Goal: Task Accomplishment & Management: Complete application form

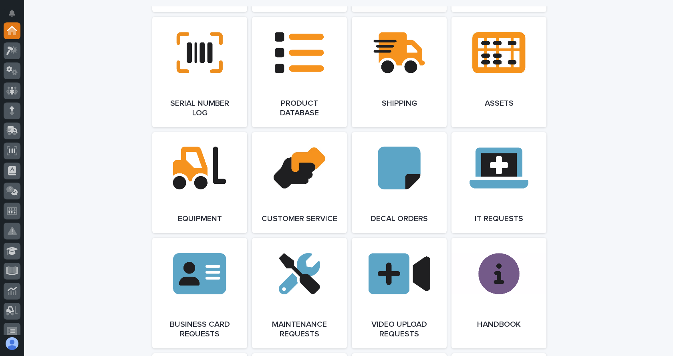
scroll to position [1121, 0]
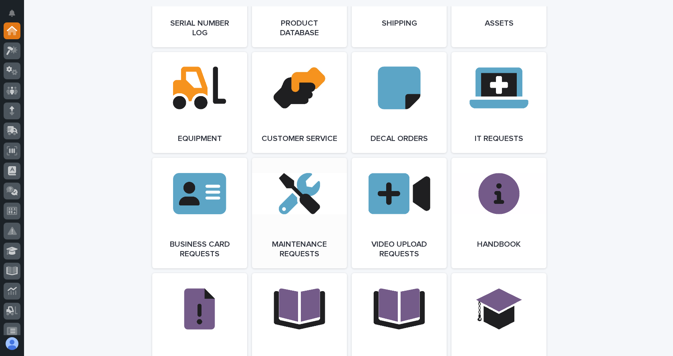
click at [304, 207] on link "Open Link" at bounding box center [299, 213] width 95 height 111
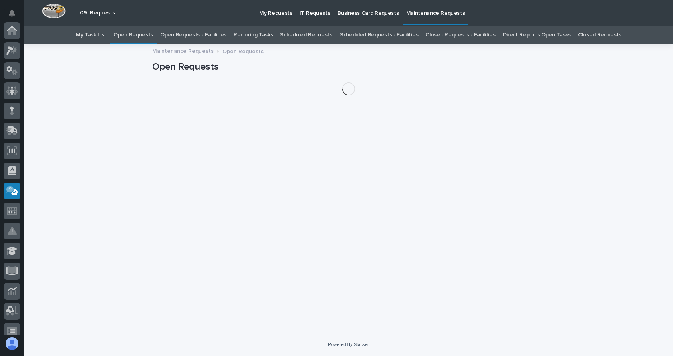
scroll to position [128, 0]
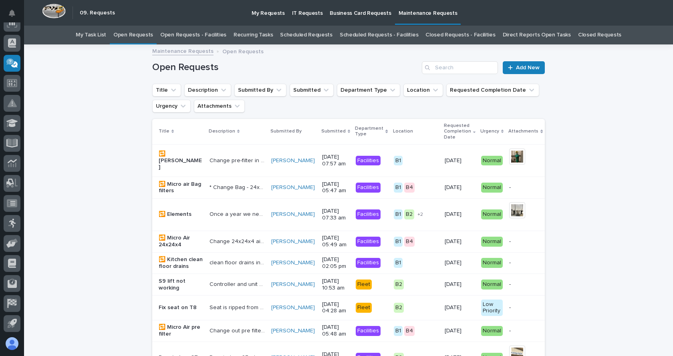
click at [189, 32] on link "Open Requests - Facilities" at bounding box center [193, 35] width 66 height 19
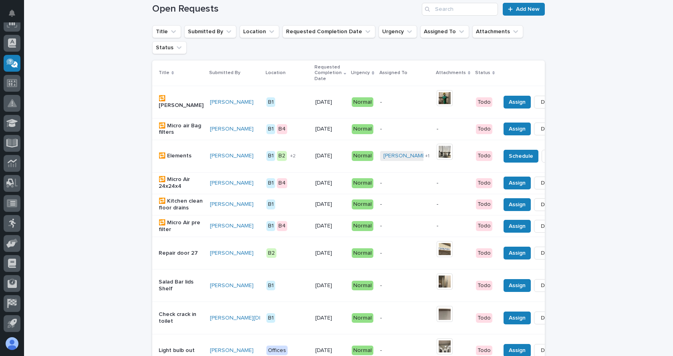
drag, startPoint x: 541, startPoint y: 118, endPoint x: 559, endPoint y: 120, distance: 18.6
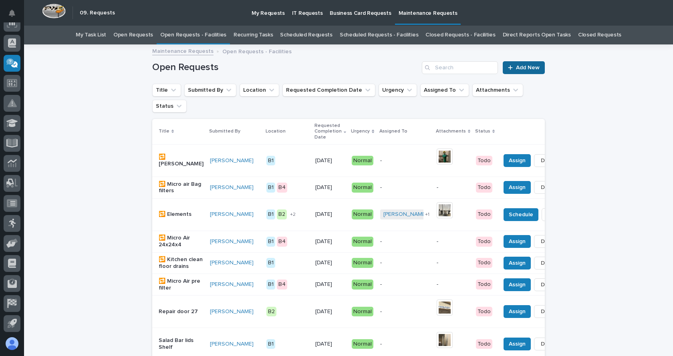
click at [529, 66] on span "Add New" at bounding box center [528, 68] width 24 height 6
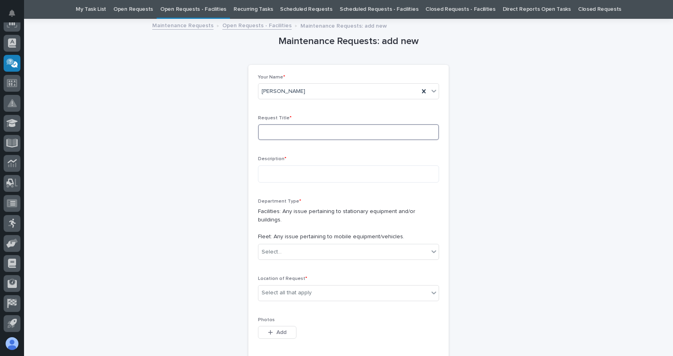
click at [290, 133] on input at bounding box center [348, 132] width 181 height 16
type input "fuel station pit"
click at [274, 171] on textarea at bounding box center [348, 173] width 181 height 17
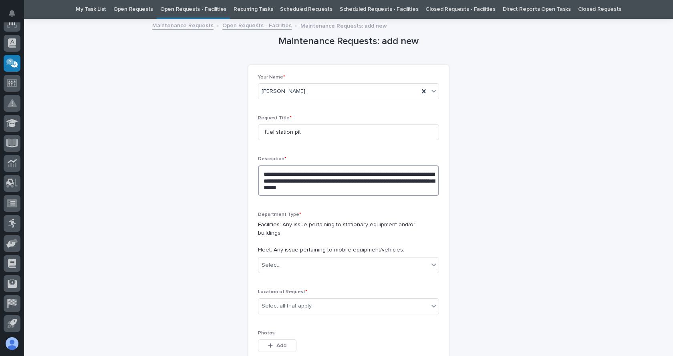
click at [361, 186] on textarea "**********" at bounding box center [348, 180] width 181 height 30
click at [346, 188] on textarea "**********" at bounding box center [348, 180] width 181 height 30
click at [368, 188] on textarea "**********" at bounding box center [348, 180] width 181 height 30
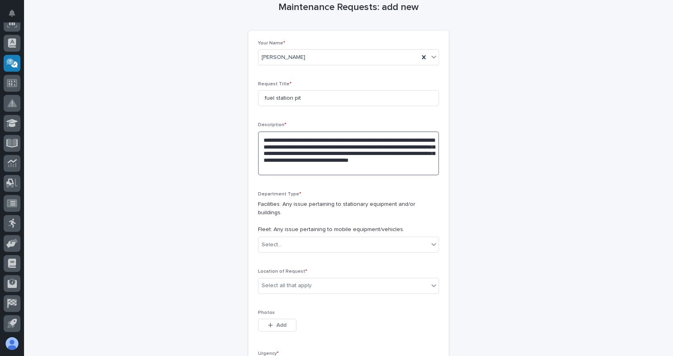
scroll to position [106, 0]
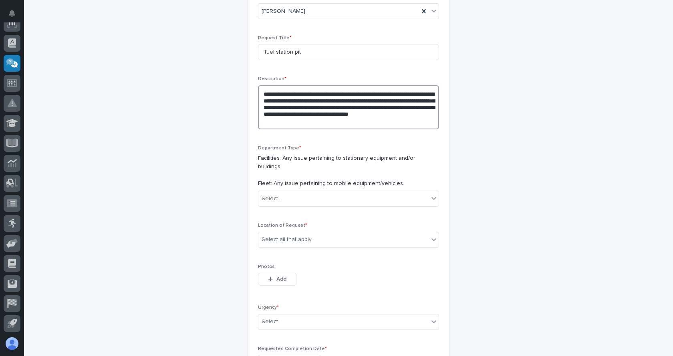
click at [336, 108] on textarea "**********" at bounding box center [348, 107] width 181 height 44
drag, startPoint x: 364, startPoint y: 106, endPoint x: 353, endPoint y: 107, distance: 11.2
click at [353, 107] on textarea "**********" at bounding box center [348, 107] width 181 height 44
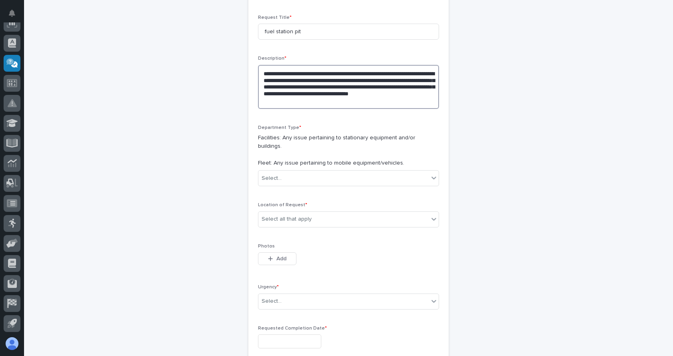
scroll to position [146, 0]
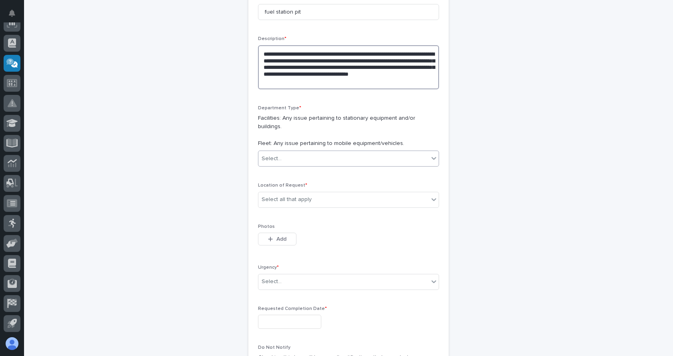
type textarea "**********"
click at [432, 154] on icon at bounding box center [434, 158] width 8 height 8
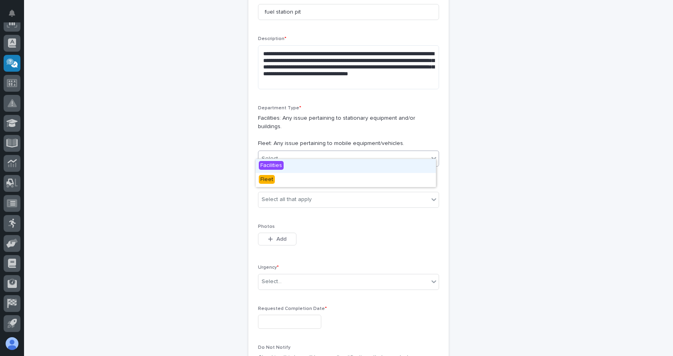
click at [274, 162] on span "Facilities" at bounding box center [271, 165] width 25 height 9
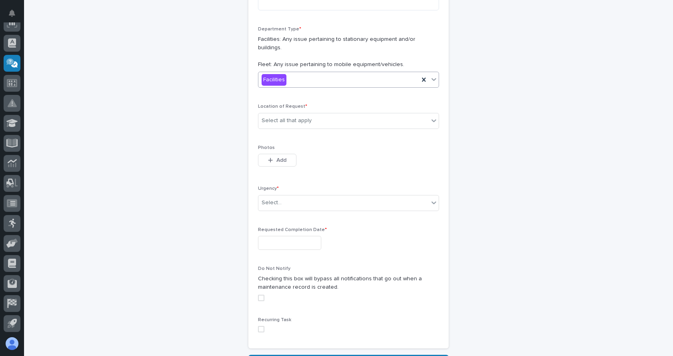
scroll to position [226, 0]
click at [433, 115] on icon at bounding box center [434, 119] width 8 height 8
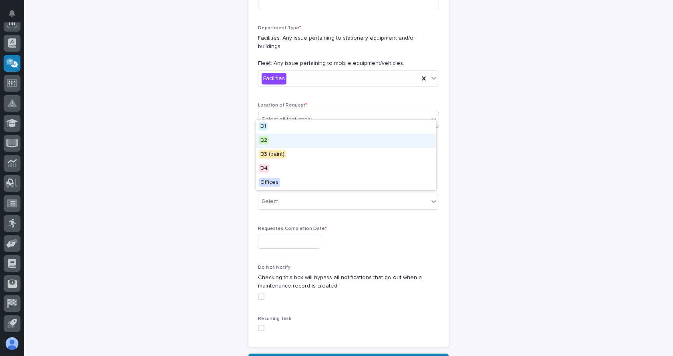
click at [273, 142] on div "B2" at bounding box center [346, 141] width 180 height 14
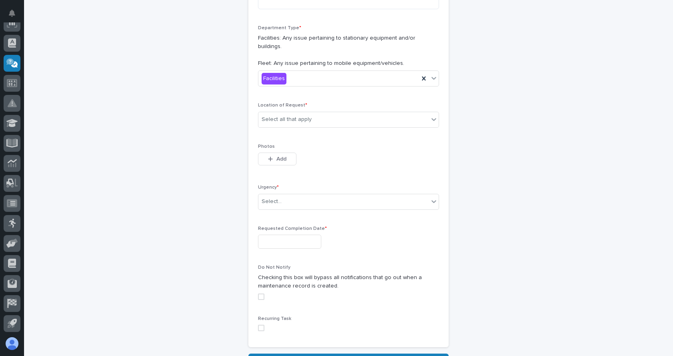
click at [273, 144] on div "Photos This file cannot be opened Download File Add" at bounding box center [348, 159] width 181 height 31
click at [270, 156] on div "button" at bounding box center [272, 159] width 8 height 6
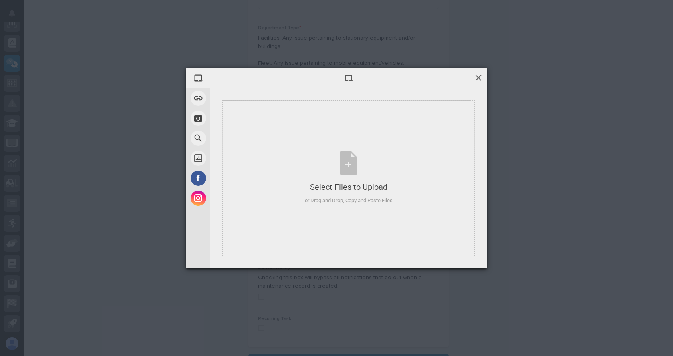
click at [481, 79] on span at bounding box center [478, 77] width 9 height 9
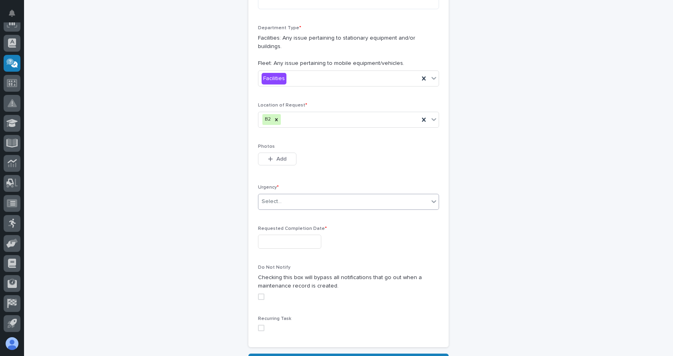
click at [433, 197] on icon at bounding box center [434, 201] width 8 height 8
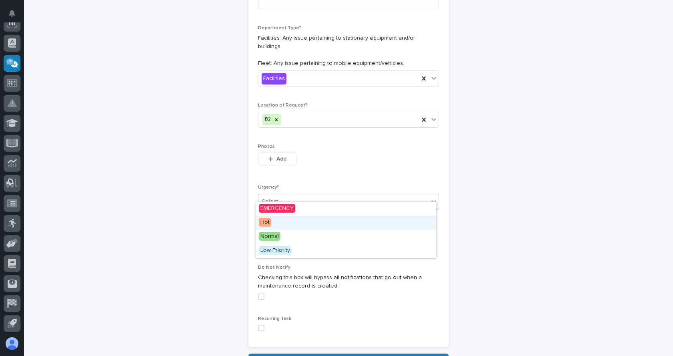
click at [264, 223] on span "Hot" at bounding box center [265, 222] width 12 height 9
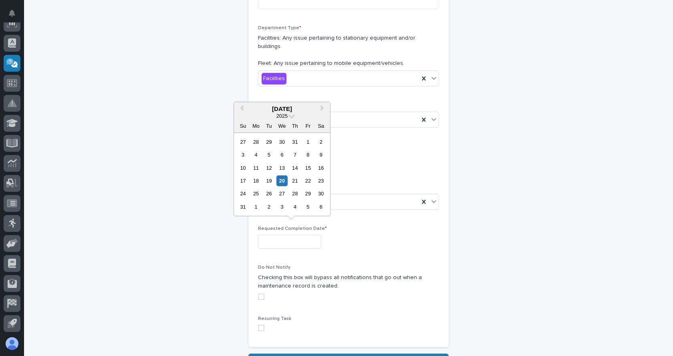
click at [285, 237] on input "text" at bounding box center [289, 242] width 63 height 14
click at [310, 183] on div "22" at bounding box center [307, 180] width 11 height 11
type input "**********"
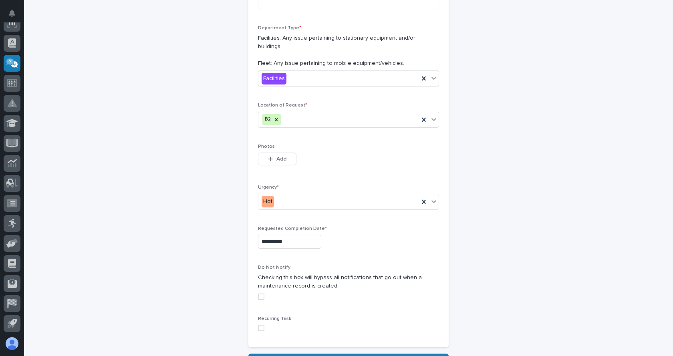
scroll to position [266, 0]
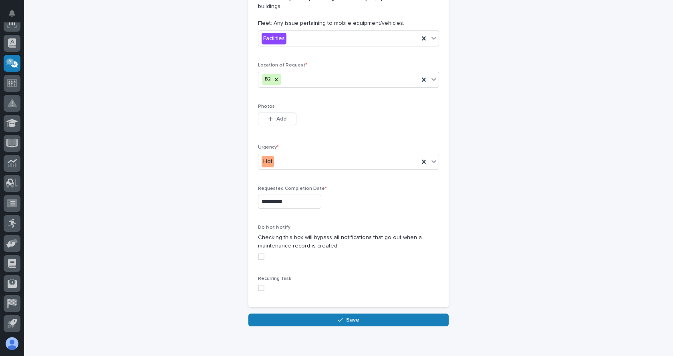
click at [260, 254] on span at bounding box center [261, 257] width 6 height 6
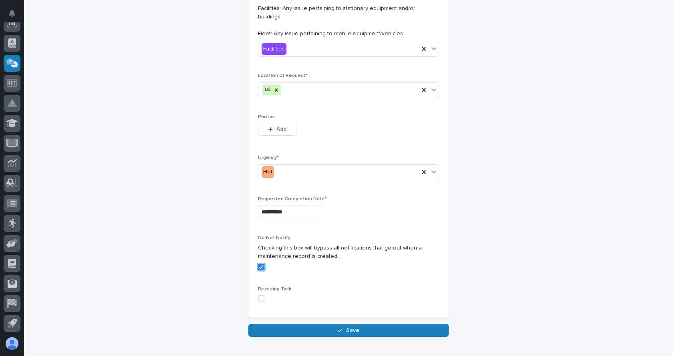
scroll to position [291, 0]
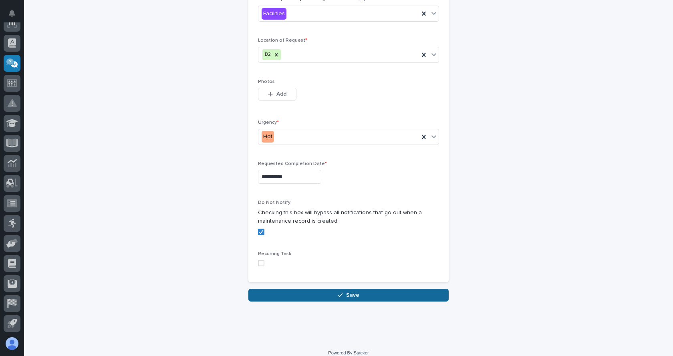
click at [362, 289] on button "Save" at bounding box center [348, 295] width 200 height 13
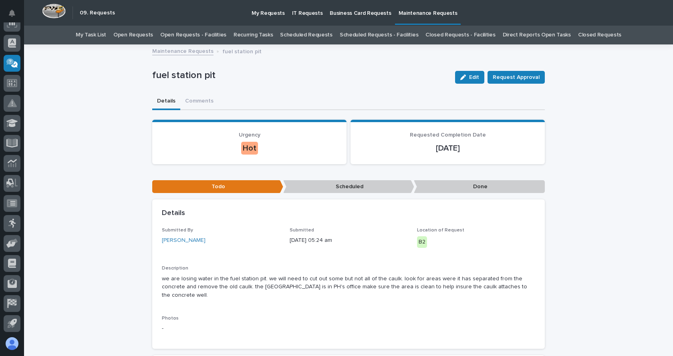
click at [152, 37] on link "Open Requests" at bounding box center [133, 35] width 40 height 19
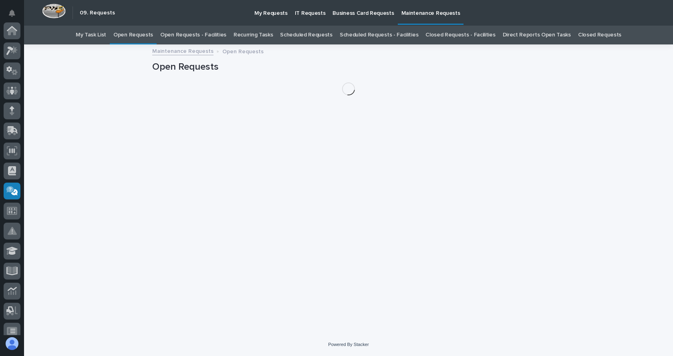
scroll to position [128, 0]
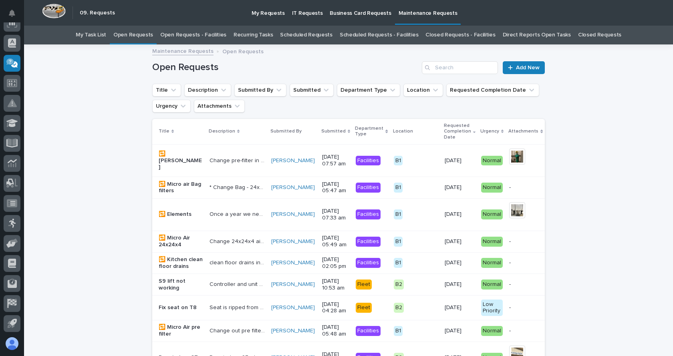
click at [205, 32] on link "Open Requests - Facilities" at bounding box center [193, 35] width 66 height 19
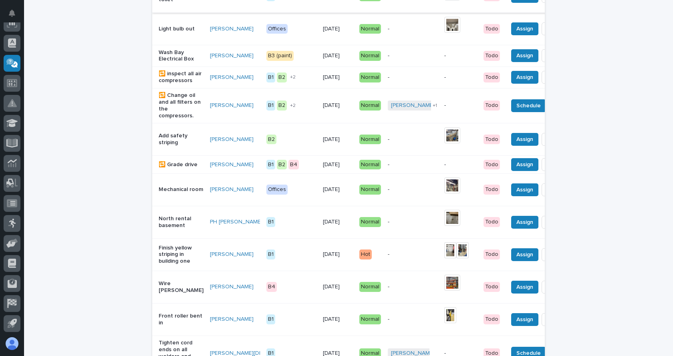
scroll to position [400, 0]
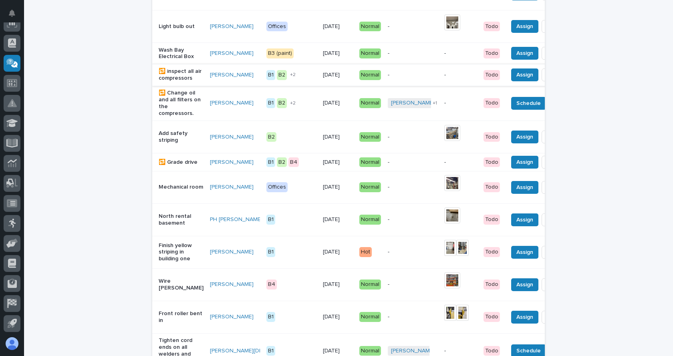
click at [548, 80] on span "Done" at bounding box center [555, 75] width 14 height 10
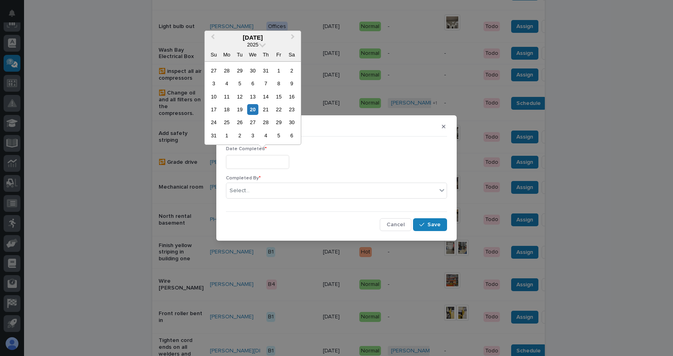
click at [252, 156] on input "text" at bounding box center [257, 162] width 63 height 14
click at [239, 161] on input "text" at bounding box center [257, 162] width 63 height 14
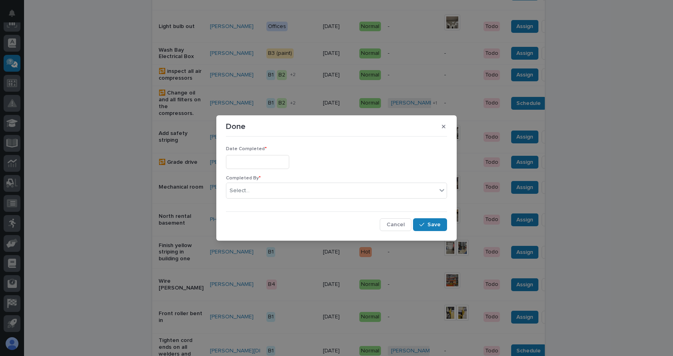
click at [364, 89] on div "Done Date Completed * Completed By * Select... Cancel Save" at bounding box center [336, 178] width 673 height 356
click at [442, 129] on icon "button" at bounding box center [444, 127] width 4 height 6
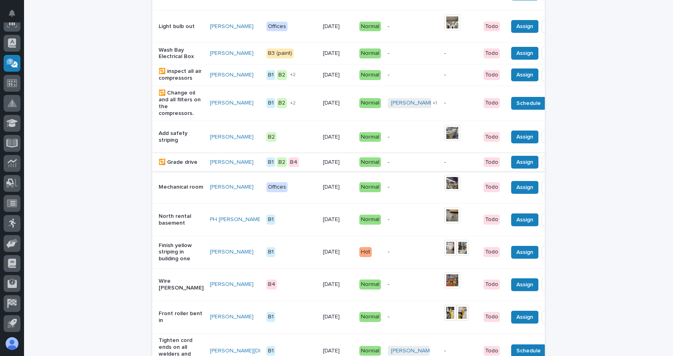
click at [548, 167] on span "Done" at bounding box center [555, 162] width 14 height 10
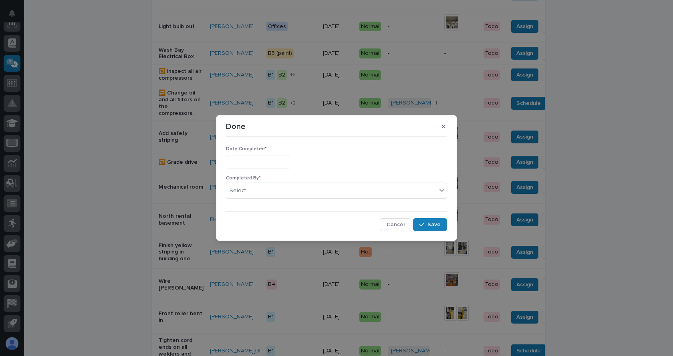
click at [251, 159] on input "text" at bounding box center [257, 162] width 63 height 14
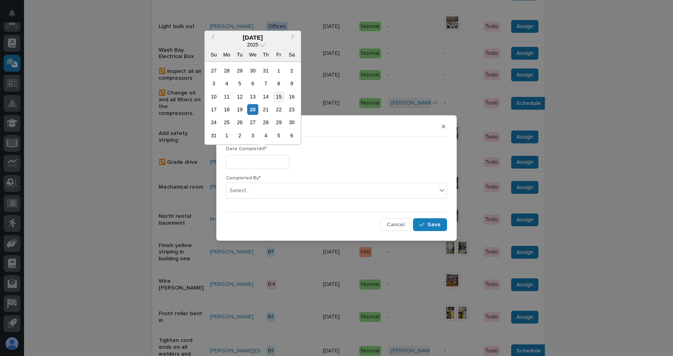
click at [280, 98] on div "15" at bounding box center [278, 96] width 11 height 11
type input "**********"
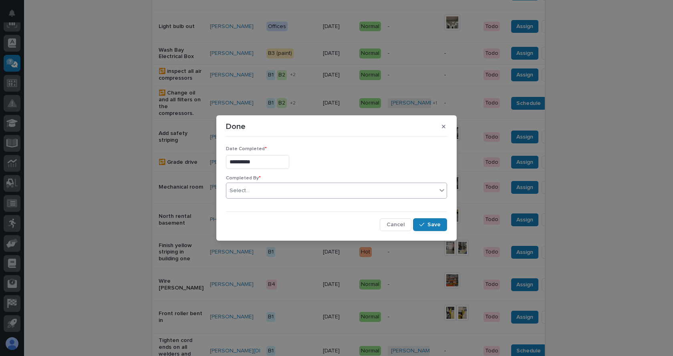
click at [261, 193] on div "Select..." at bounding box center [331, 190] width 210 height 13
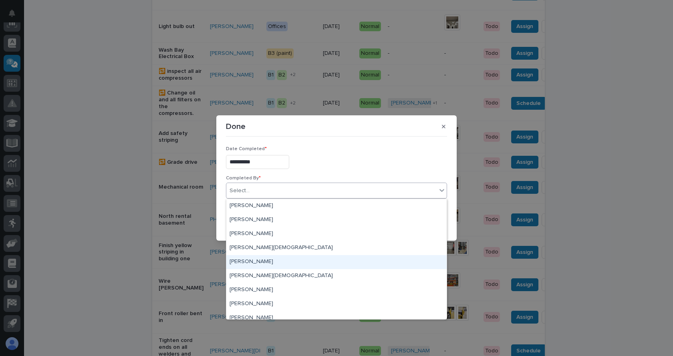
click at [244, 264] on div "[PERSON_NAME]" at bounding box center [336, 262] width 220 height 14
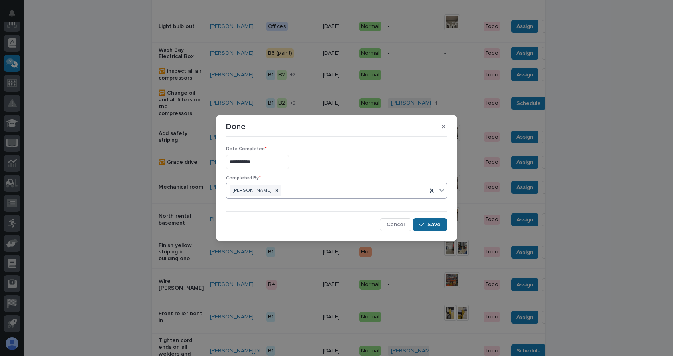
click at [424, 224] on icon "button" at bounding box center [421, 225] width 5 height 4
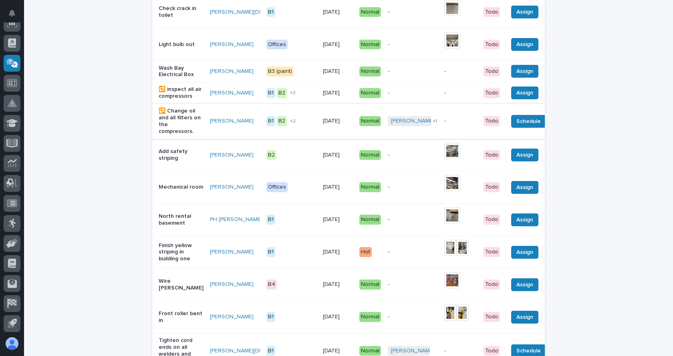
click at [556, 126] on span "Done" at bounding box center [563, 122] width 14 height 10
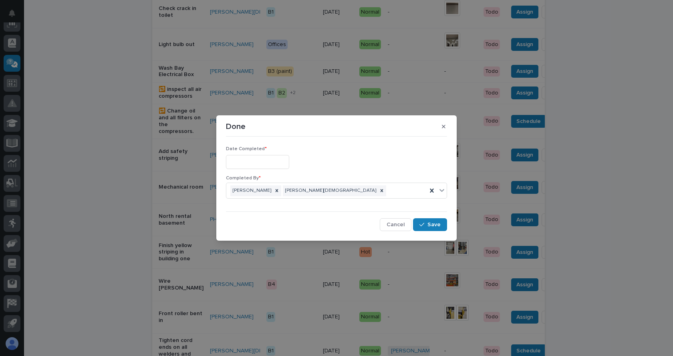
click at [270, 161] on input "text" at bounding box center [257, 162] width 63 height 14
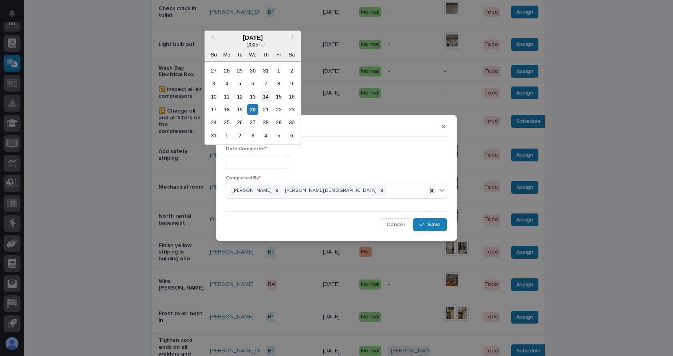
click at [268, 97] on div "14" at bounding box center [265, 96] width 11 height 11
type input "**********"
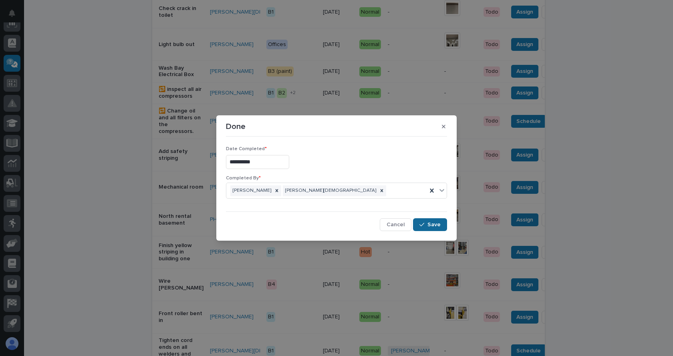
click at [434, 225] on span "Save" at bounding box center [433, 224] width 13 height 7
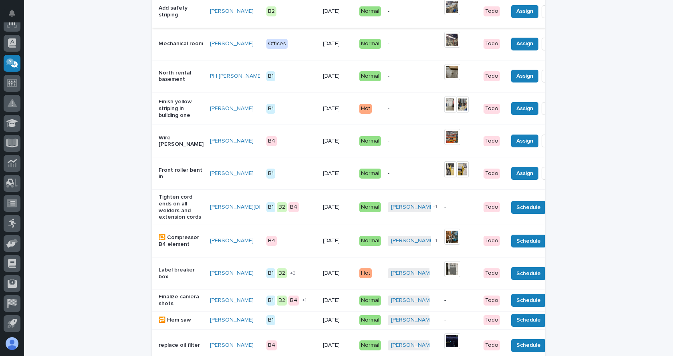
scroll to position [509, 0]
click at [444, 244] on img at bounding box center [452, 236] width 16 height 16
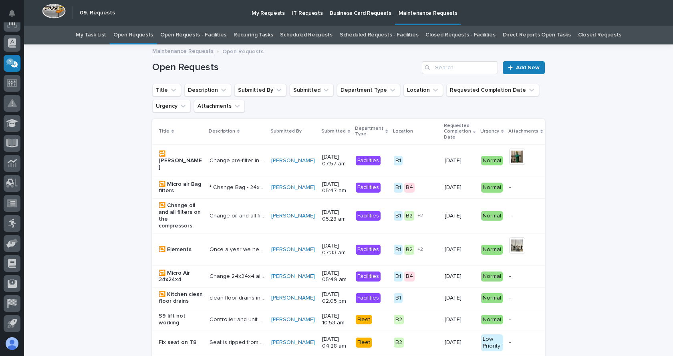
click at [202, 33] on link "Open Requests - Facilities" at bounding box center [193, 35] width 66 height 19
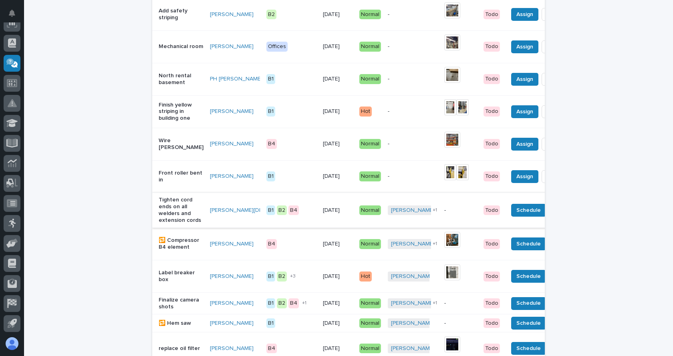
scroll to position [561, 0]
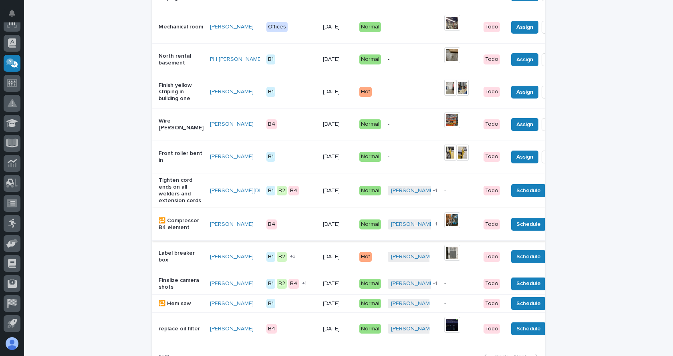
click at [556, 229] on span "Done" at bounding box center [563, 224] width 14 height 10
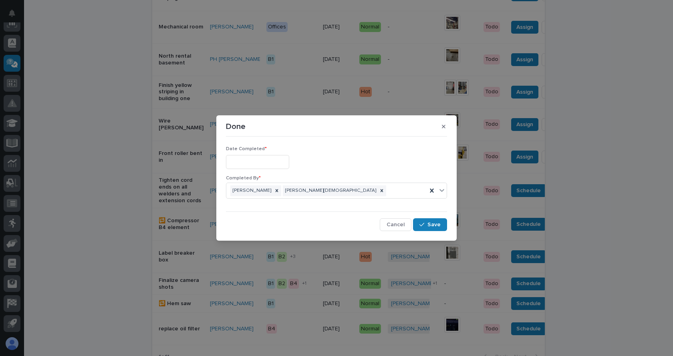
click at [268, 161] on input "text" at bounding box center [257, 162] width 63 height 14
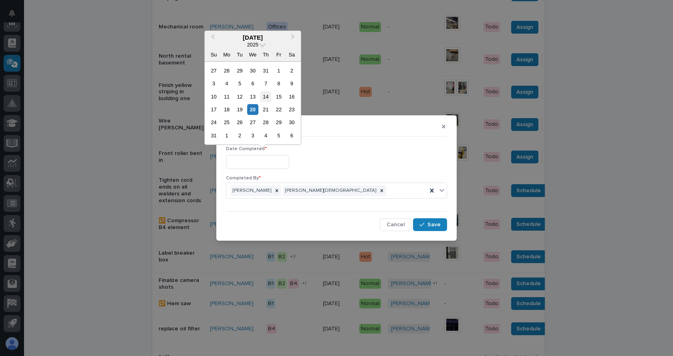
click at [266, 94] on div "14" at bounding box center [265, 96] width 11 height 11
type input "**********"
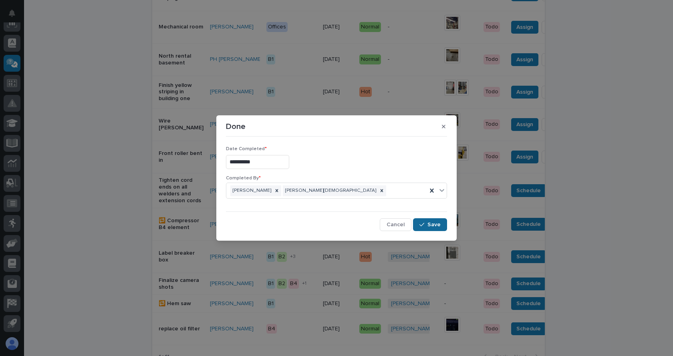
click at [433, 224] on span "Save" at bounding box center [433, 224] width 13 height 7
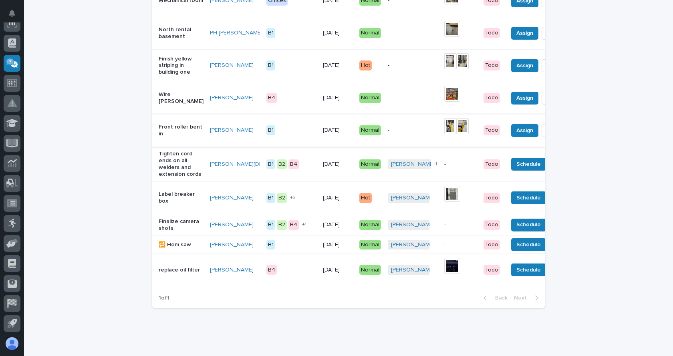
scroll to position [648, 0]
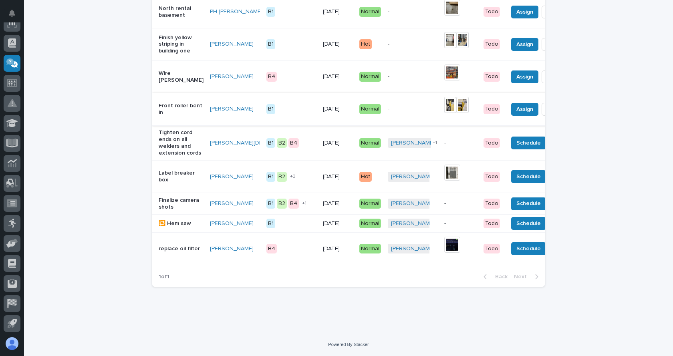
click at [359, 182] on div "Hot" at bounding box center [365, 177] width 12 height 10
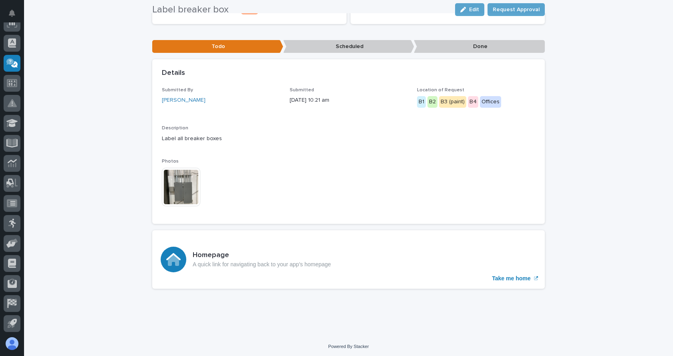
scroll to position [142, 0]
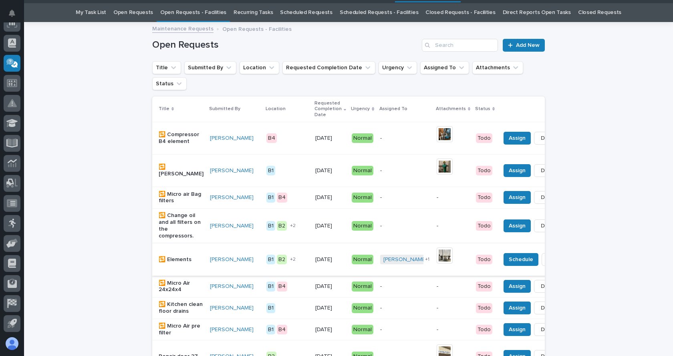
scroll to position [80, 0]
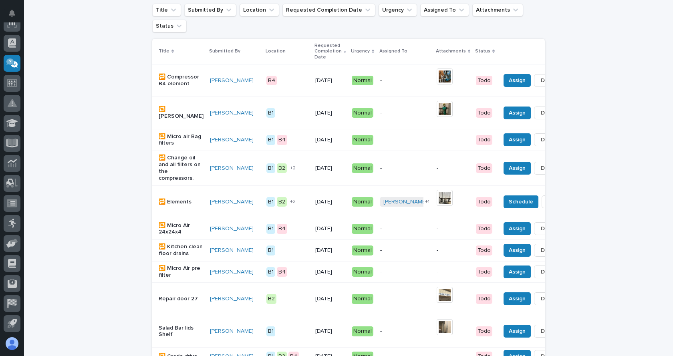
click at [354, 49] on div "Urgency" at bounding box center [362, 51] width 23 height 9
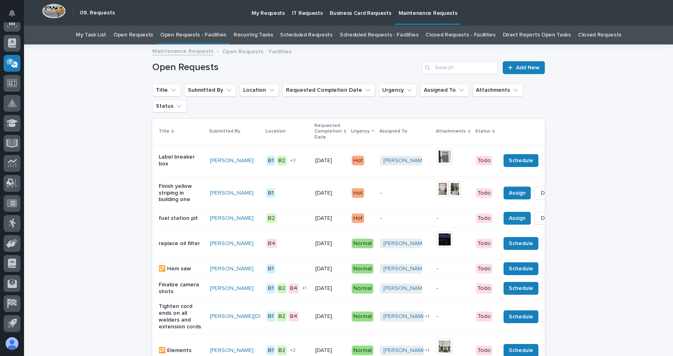
drag, startPoint x: 348, startPoint y: 131, endPoint x: 602, endPoint y: 127, distance: 253.9
click at [148, 33] on link "Open Requests" at bounding box center [133, 35] width 40 height 19
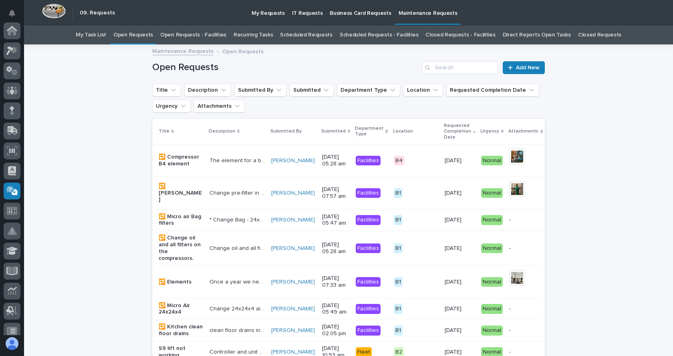
scroll to position [128, 0]
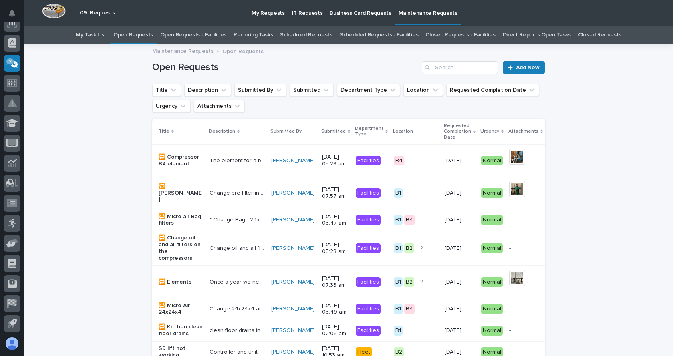
click at [191, 33] on link "Open Requests - Facilities" at bounding box center [193, 35] width 66 height 19
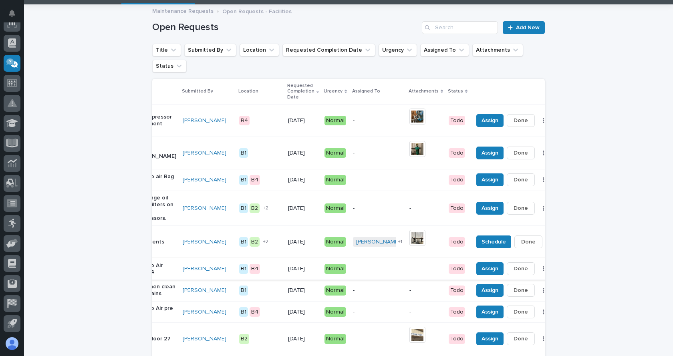
scroll to position [125, 0]
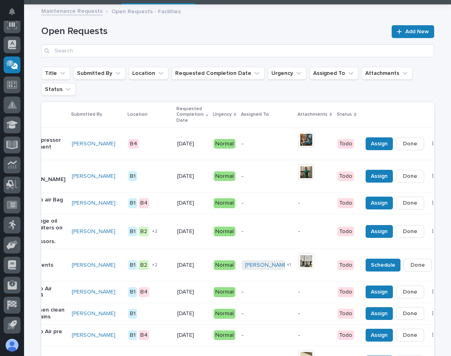
click at [321, 19] on div "Open Requests Add New" at bounding box center [237, 38] width 392 height 58
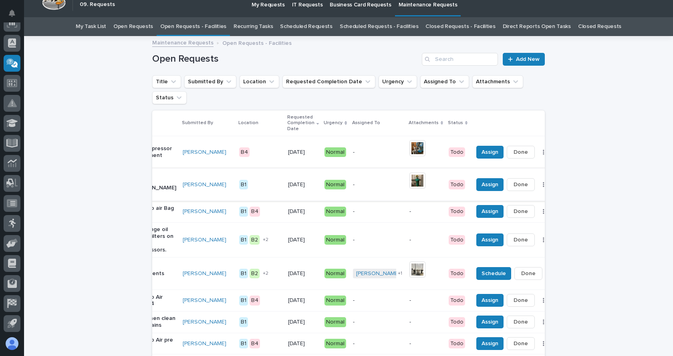
scroll to position [0, 0]
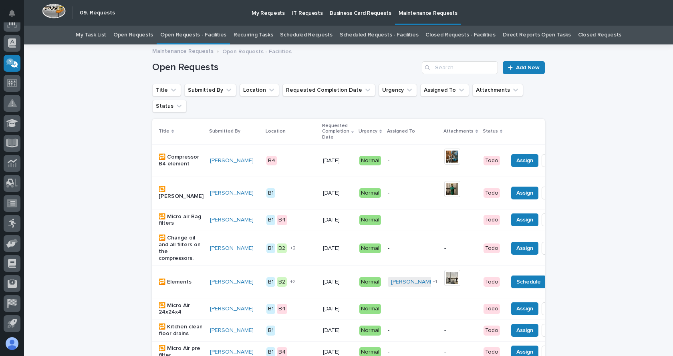
drag, startPoint x: 532, startPoint y: 125, endPoint x: 608, endPoint y: 88, distance: 83.6
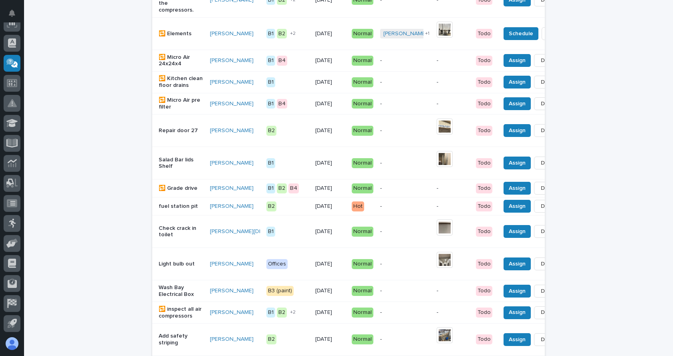
scroll to position [40, 0]
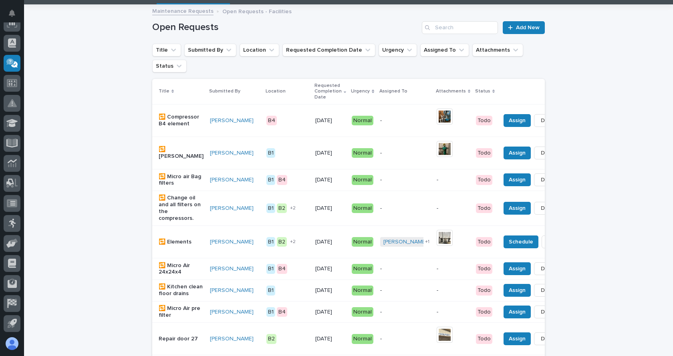
click at [354, 89] on div "Urgency" at bounding box center [362, 91] width 23 height 9
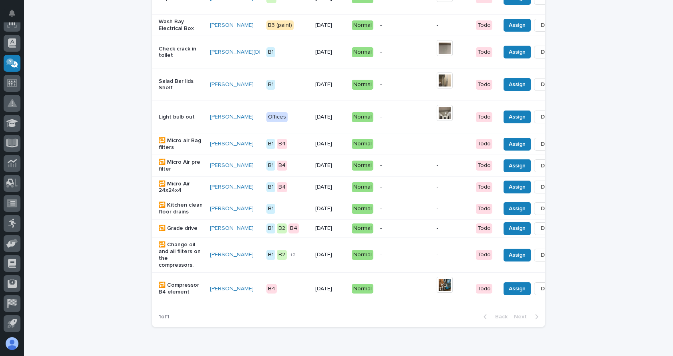
scroll to position [0, 30]
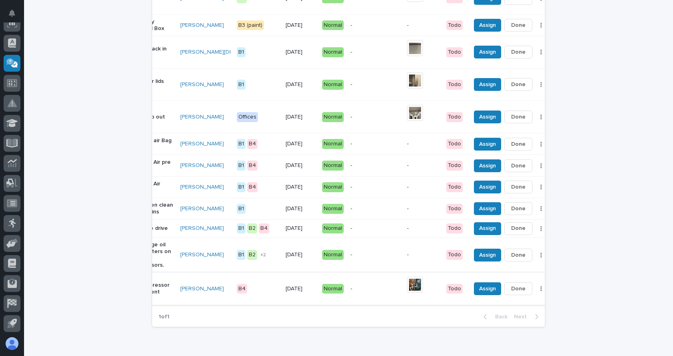
click at [535, 292] on button "button" at bounding box center [540, 289] width 11 height 6
click at [153, 296] on p "🔁 Compressor B4 element" at bounding box center [151, 289] width 45 height 14
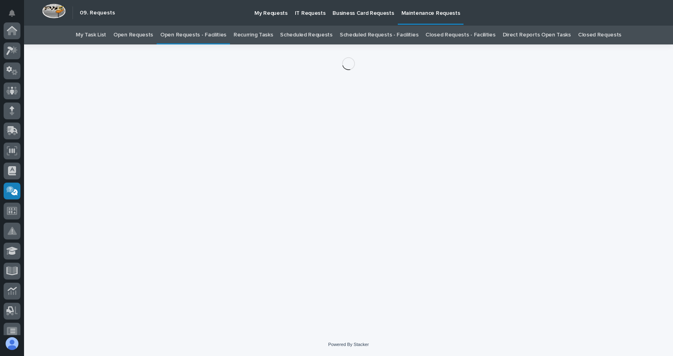
scroll to position [128, 0]
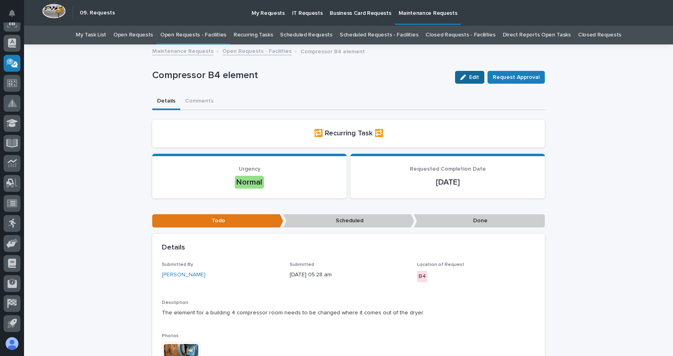
click at [473, 79] on span "Edit" at bounding box center [474, 77] width 10 height 7
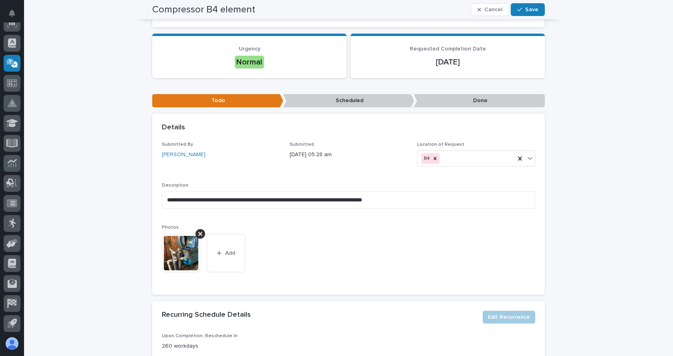
scroll to position [0, 0]
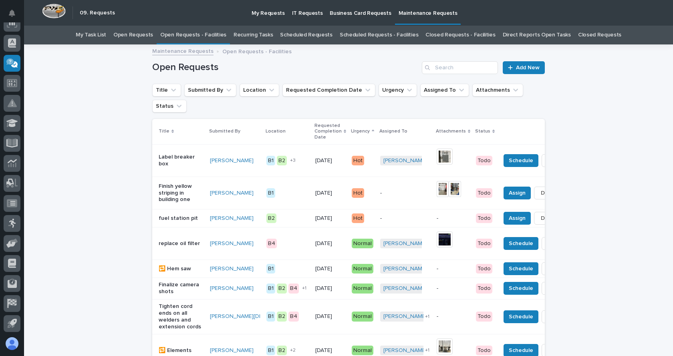
click at [519, 125] on th at bounding box center [547, 132] width 100 height 26
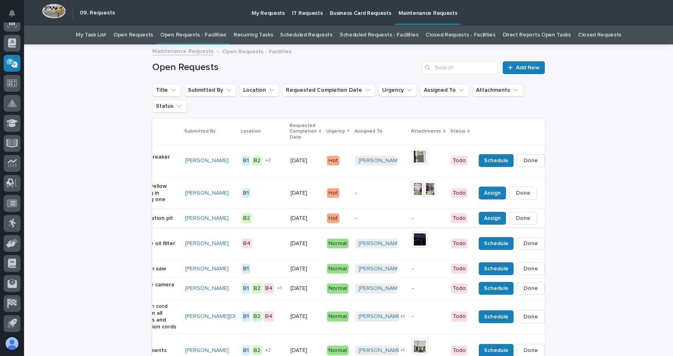
scroll to position [0, 30]
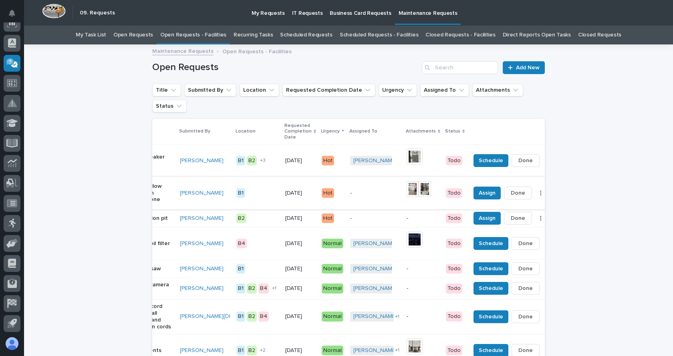
click at [540, 191] on icon "button" at bounding box center [541, 193] width 2 height 6
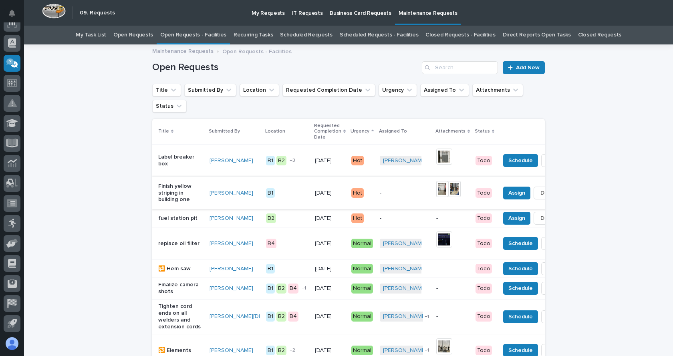
scroll to position [0, 0]
click at [382, 219] on p "-" at bounding box center [405, 218] width 50 height 7
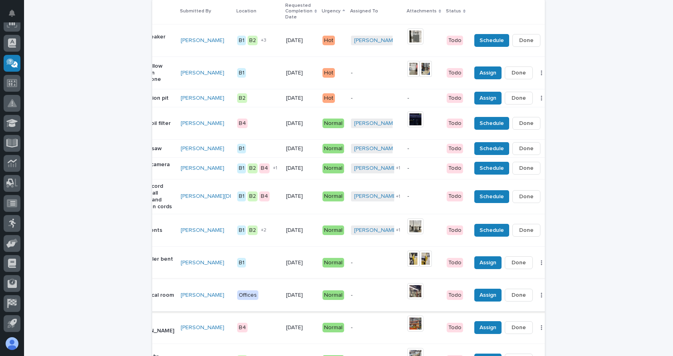
scroll to position [0, 29]
click at [154, 45] on p "Label breaker box" at bounding box center [152, 41] width 45 height 14
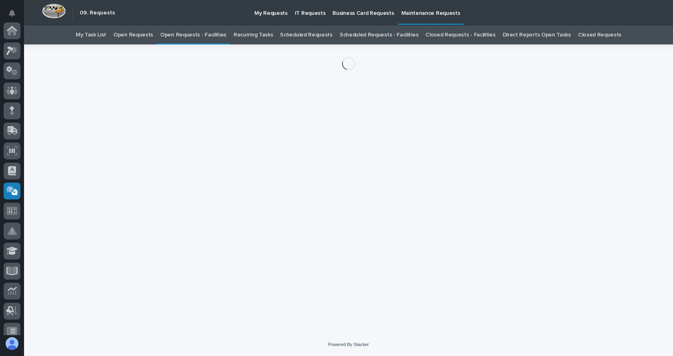
scroll to position [128, 0]
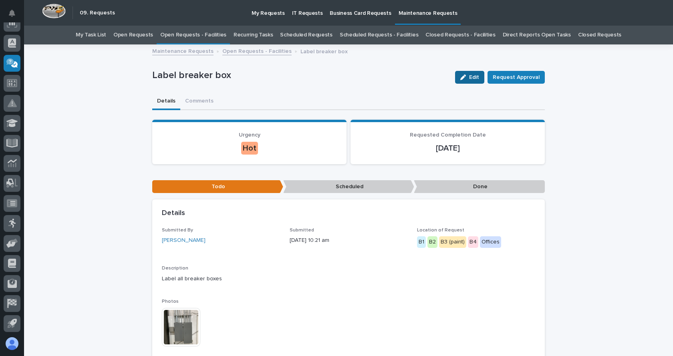
click at [471, 77] on span "Edit" at bounding box center [474, 77] width 10 height 7
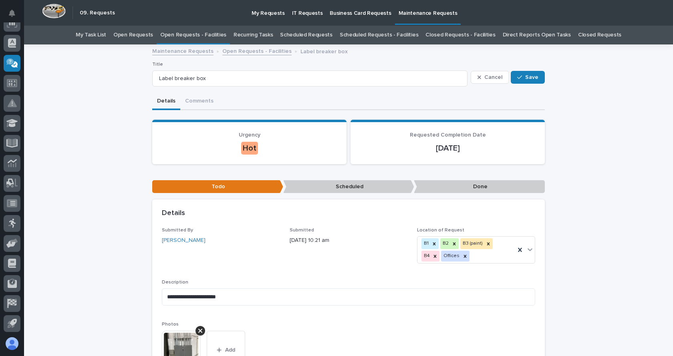
click at [247, 146] on div "Hot" at bounding box center [249, 148] width 17 height 13
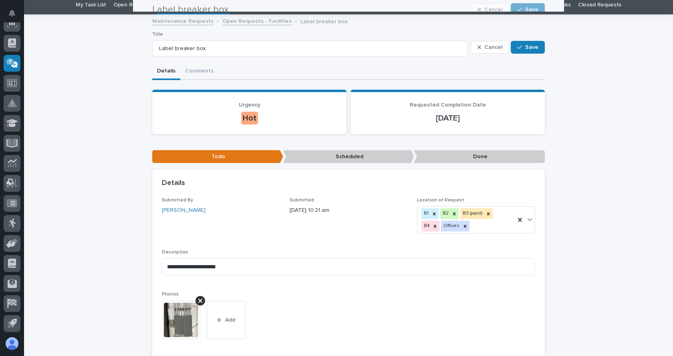
scroll to position [0, 0]
